Goal: Task Accomplishment & Management: Manage account settings

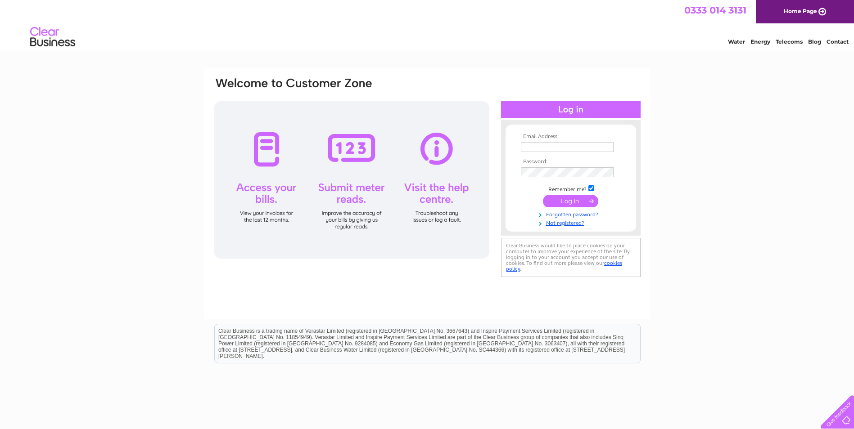
type input "[EMAIL_ADDRESS][DOMAIN_NAME]"
click at [579, 201] on input "submit" at bounding box center [570, 201] width 55 height 13
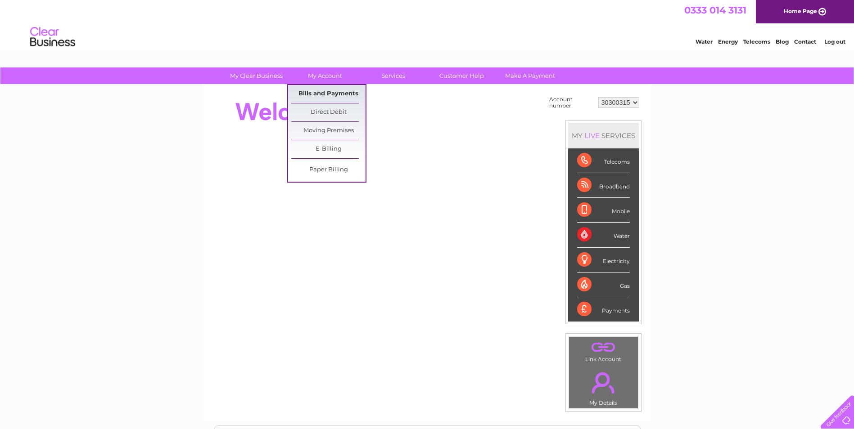
click at [325, 94] on link "Bills and Payments" at bounding box center [328, 94] width 74 height 18
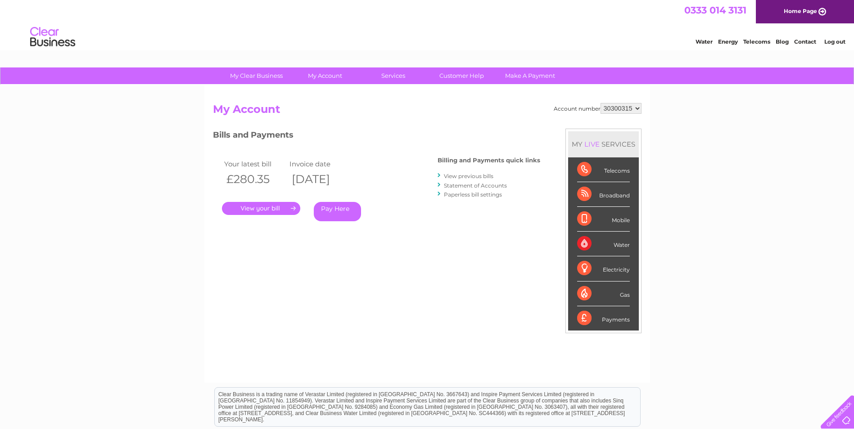
click at [278, 208] on link "." at bounding box center [261, 208] width 78 height 13
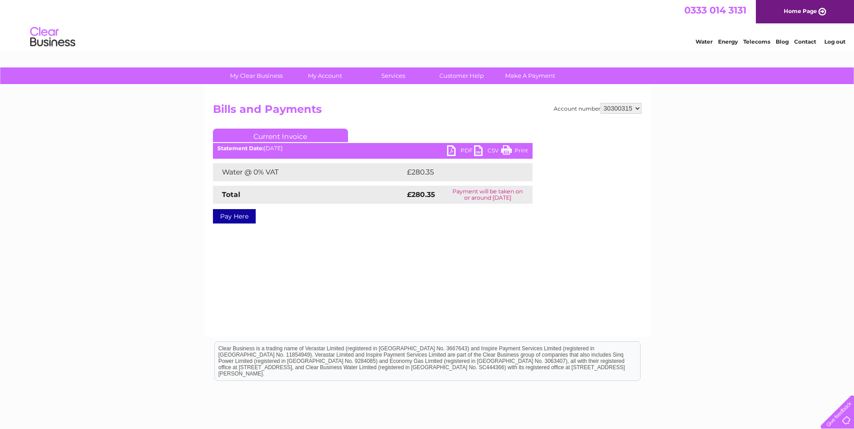
click at [451, 149] on link "PDF" at bounding box center [460, 151] width 27 height 13
